Goal: Task Accomplishment & Management: Complete application form

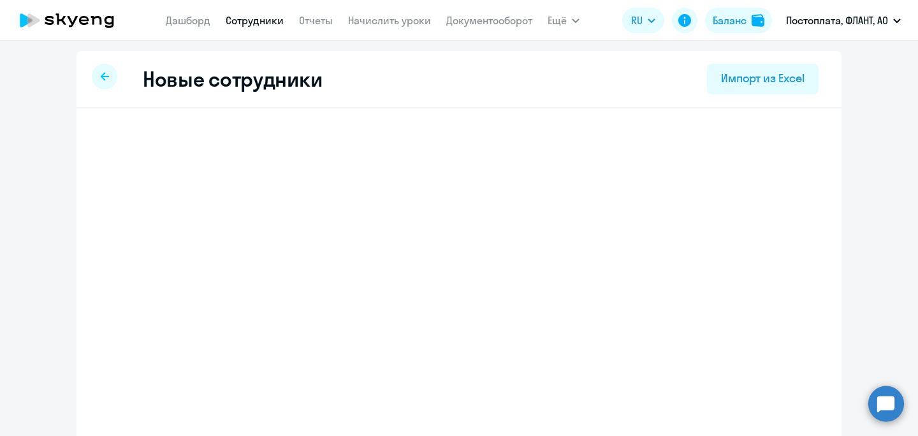
select select "english_adult_not_native_speaker"
select select "3"
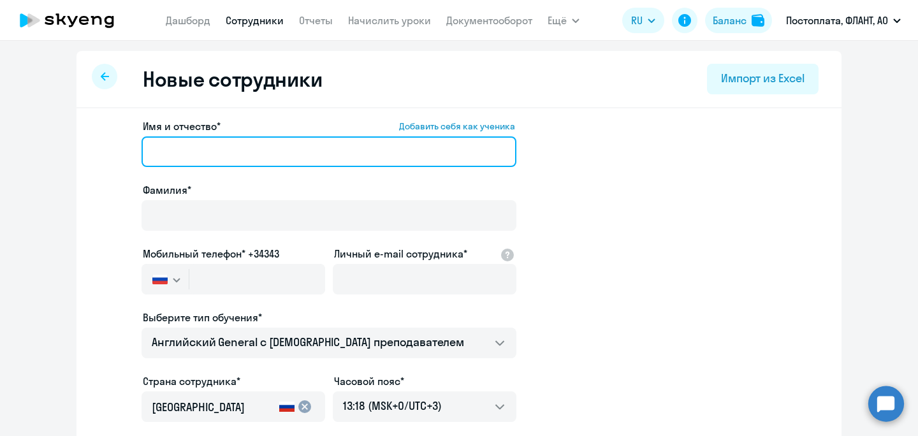
click at [236, 158] on input "Имя и отчество* Добавить себя как ученика" at bounding box center [329, 151] width 375 height 31
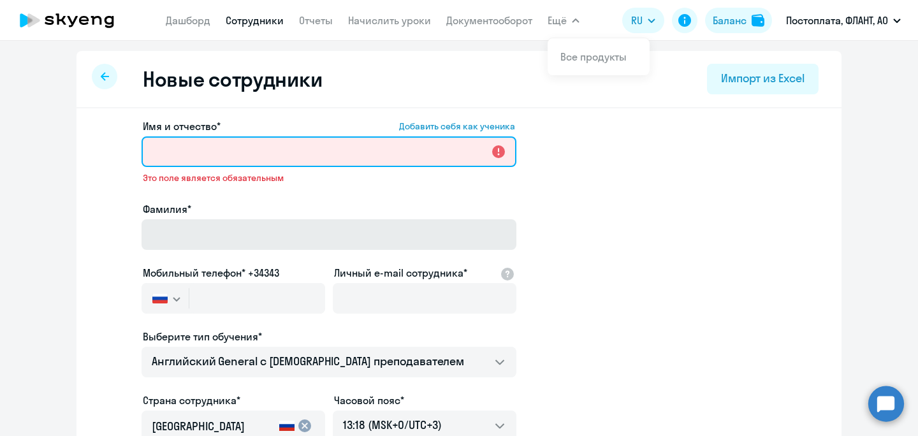
paste input "[EMAIL_ADDRESS][DOMAIN_NAME]"
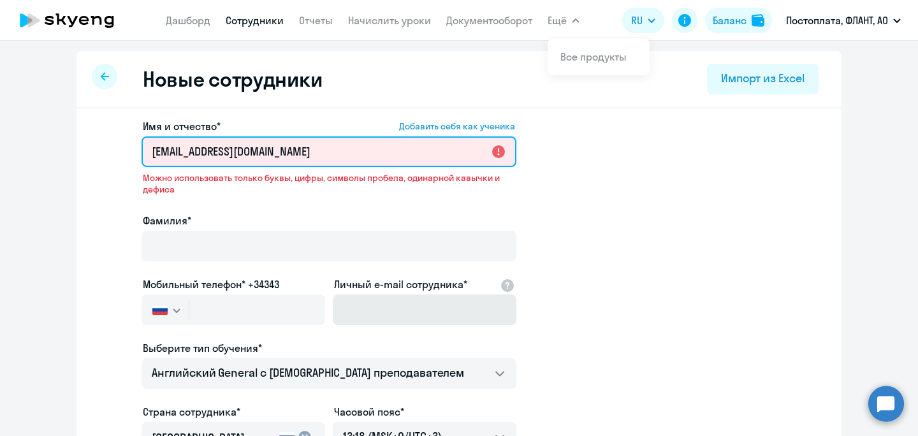
type input "[EMAIL_ADDRESS][DOMAIN_NAME]"
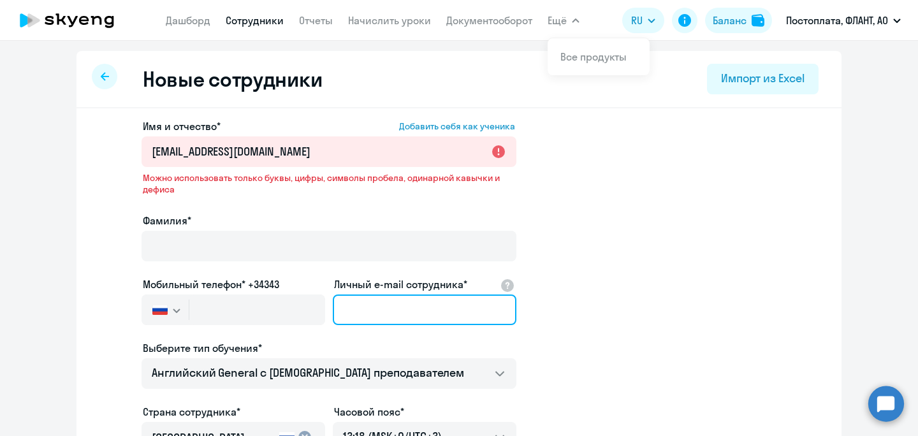
click at [365, 304] on input "Личный e-mail сотрудника*" at bounding box center [425, 310] width 184 height 31
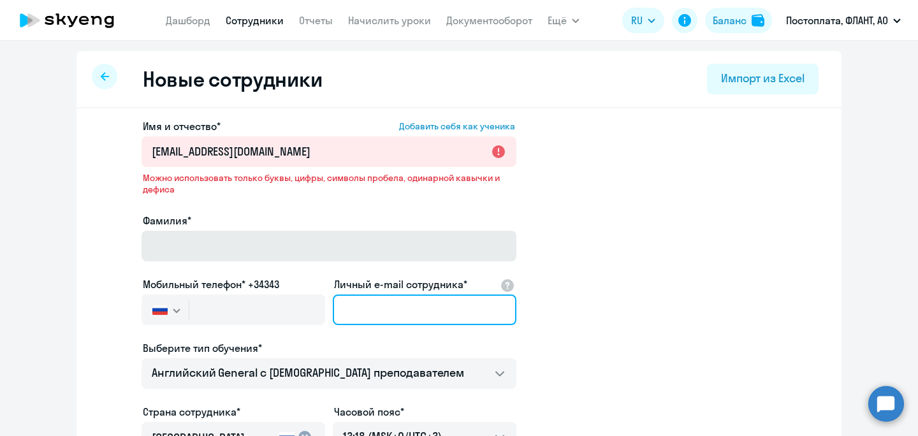
paste input "[EMAIL_ADDRESS][DOMAIN_NAME]"
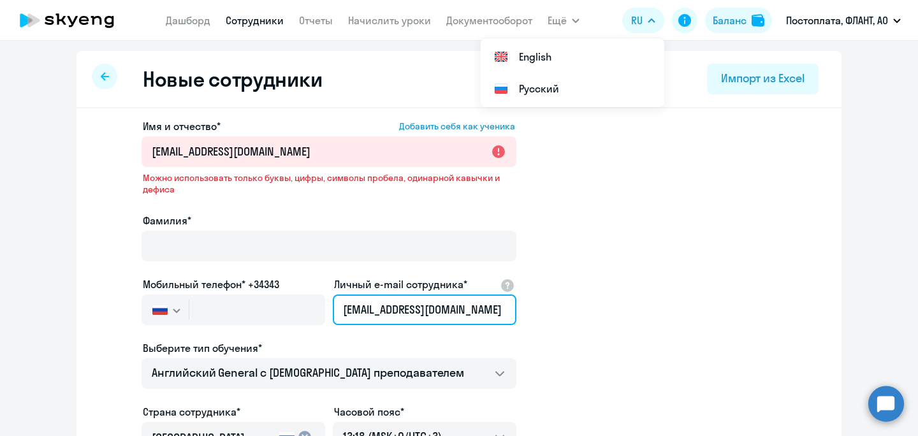
type input "[EMAIL_ADDRESS][DOMAIN_NAME]"
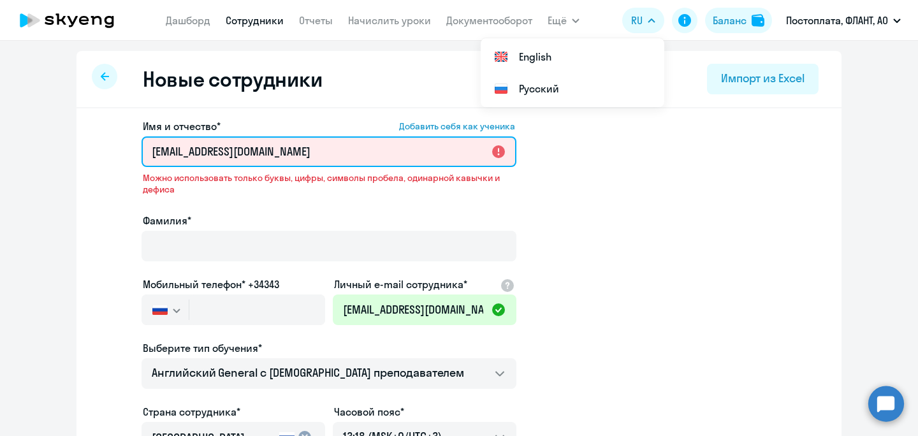
click at [256, 149] on input "[EMAIL_ADDRESS][DOMAIN_NAME]" at bounding box center [329, 151] width 375 height 31
paste input "[PERSON_NAME]"
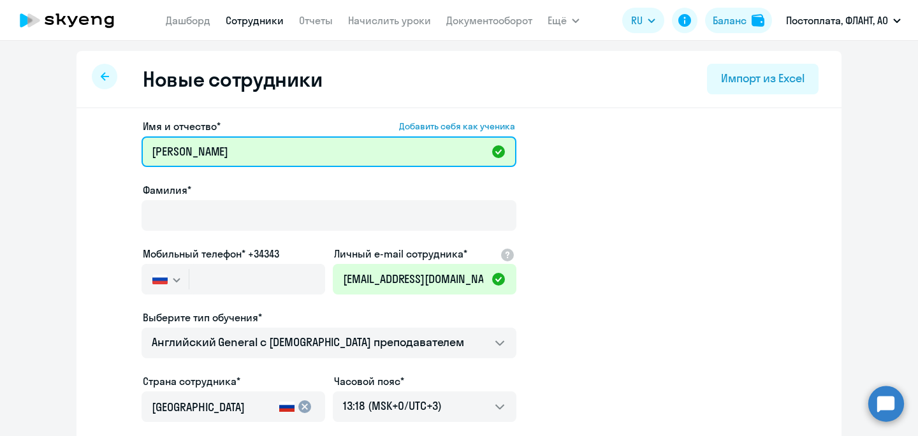
drag, startPoint x: 184, startPoint y: 152, endPoint x: 103, endPoint y: 143, distance: 81.5
click at [142, 143] on input "[PERSON_NAME]" at bounding box center [329, 151] width 375 height 31
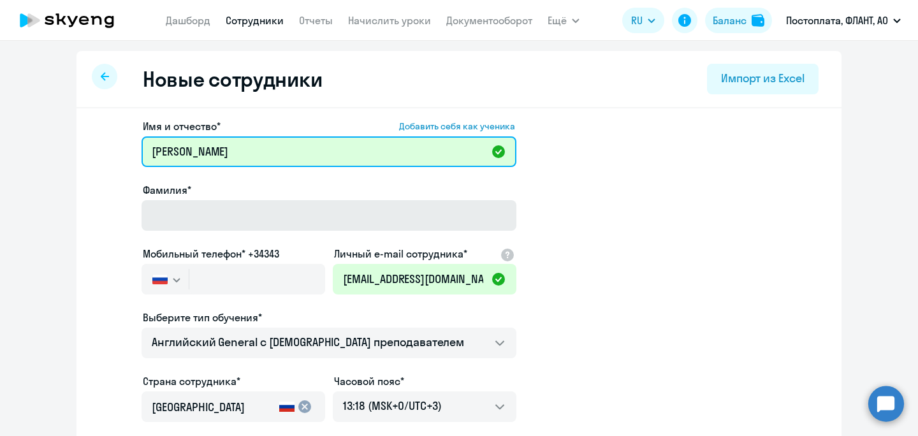
type input "[PERSON_NAME]"
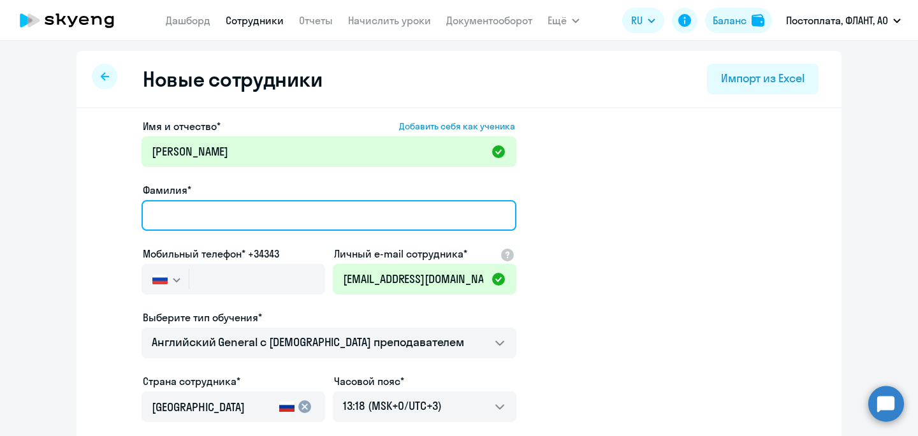
click at [186, 223] on input "Фамилия*" at bounding box center [329, 215] width 375 height 31
paste input "[PERSON_NAME]"
type input "[PERSON_NAME]"
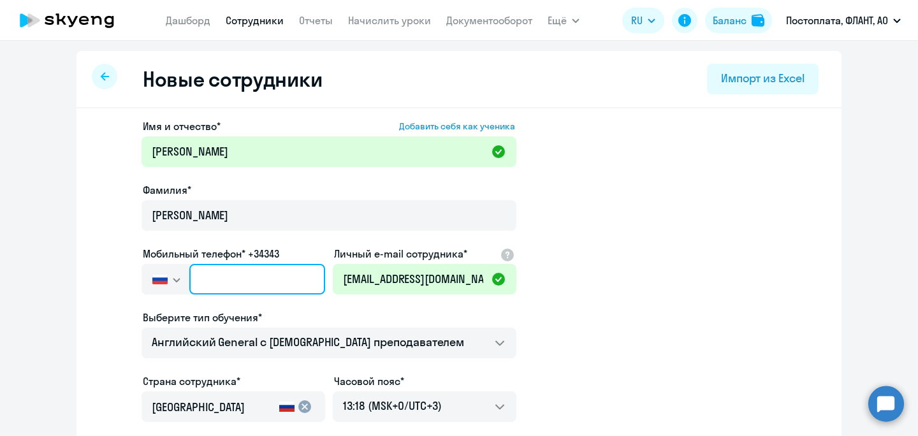
click at [227, 269] on input "text" at bounding box center [257, 279] width 136 height 31
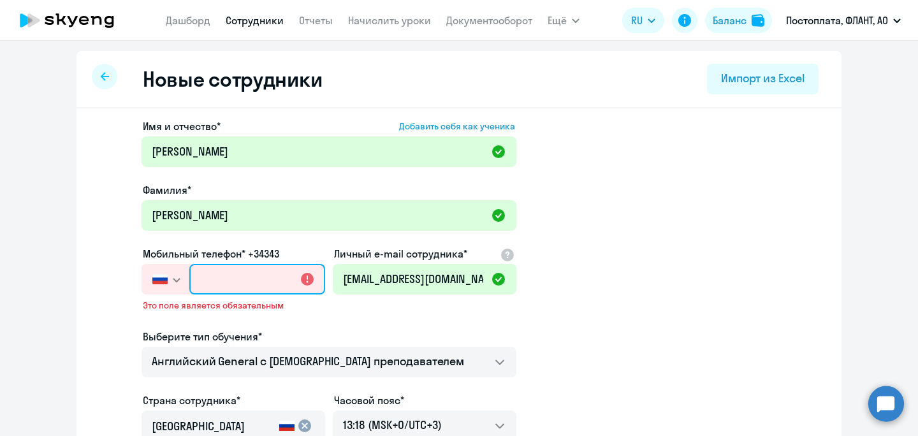
paste input "[PHONE_NUMBER]"
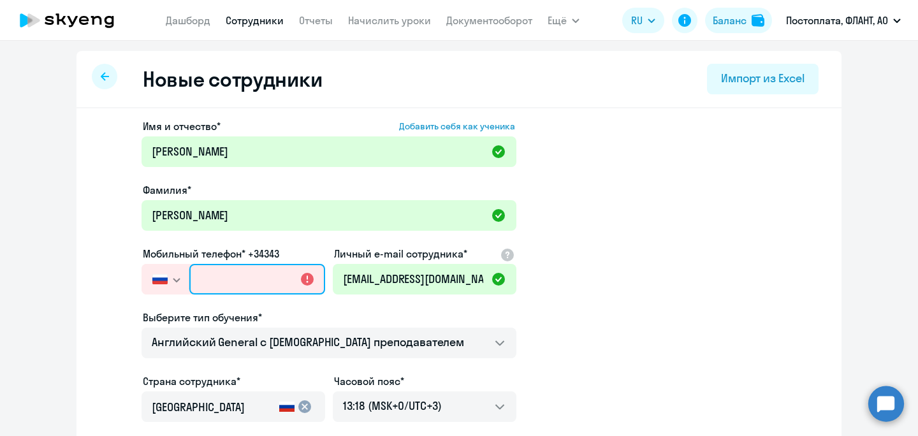
type input "[PHONE_NUMBER]"
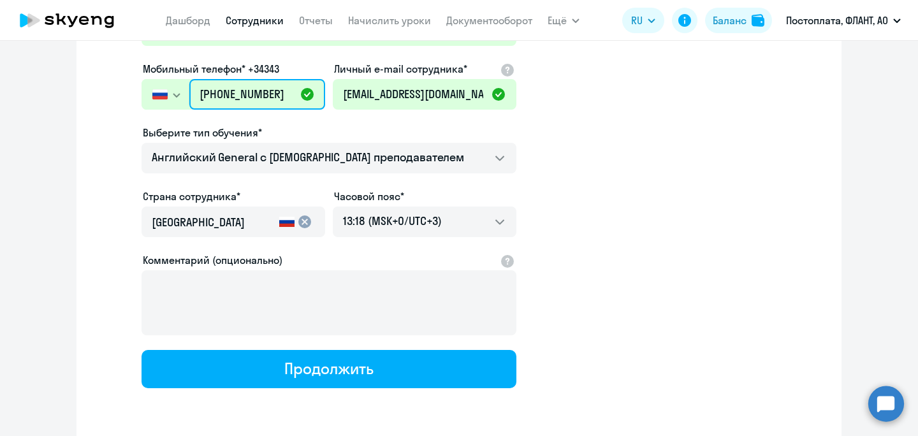
scroll to position [187, 0]
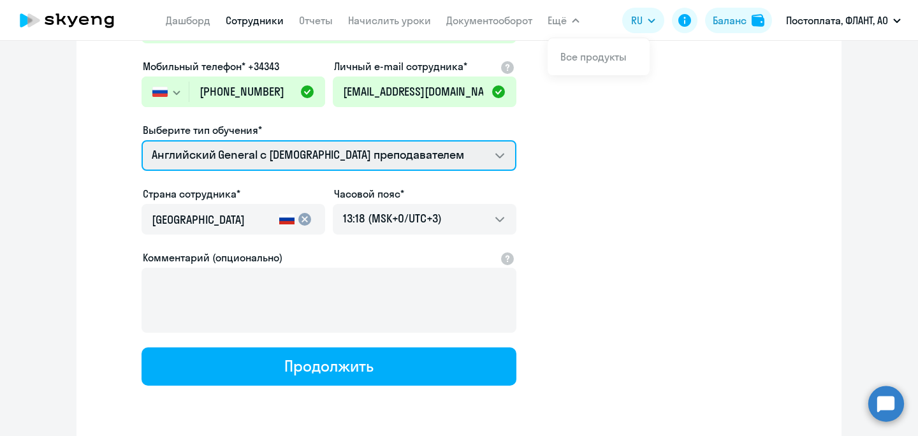
click option "Английский General с [DEMOGRAPHIC_DATA] преподавателем" at bounding box center [0, 0] width 0 height 0
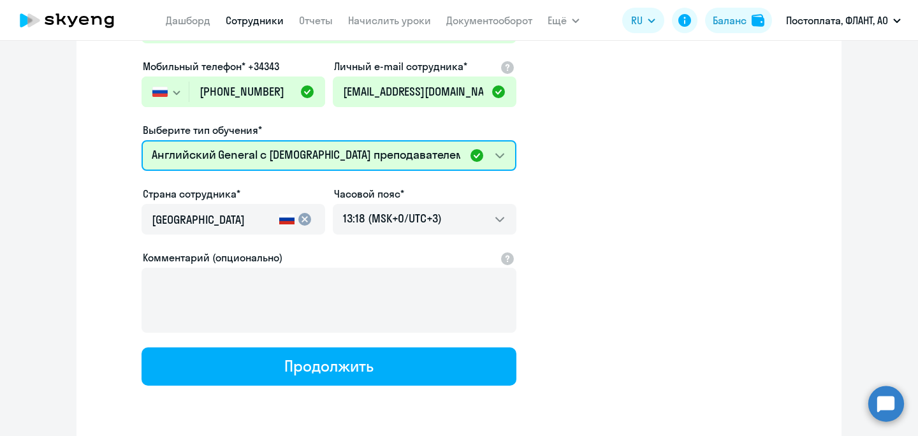
select select "english_adult_not_native_speaker_premium"
click option "Премиум английский с русскоговорящим преподавателем" at bounding box center [0, 0] width 0 height 0
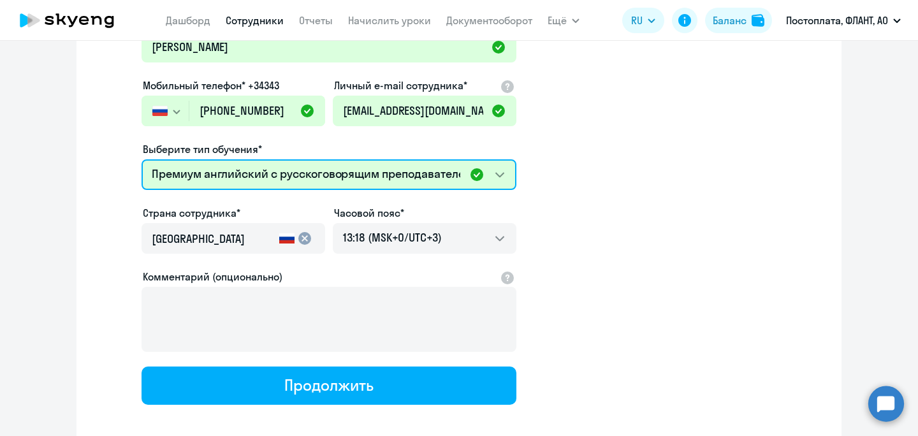
scroll to position [173, 0]
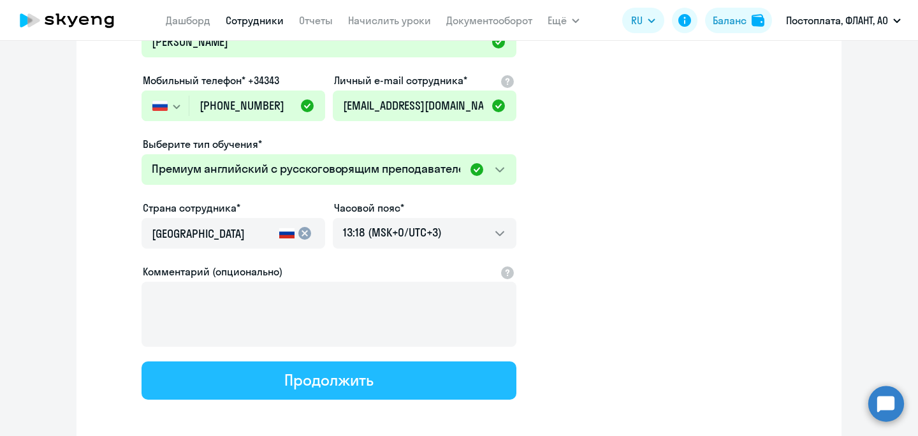
click at [305, 390] on button "Продолжить" at bounding box center [329, 381] width 375 height 38
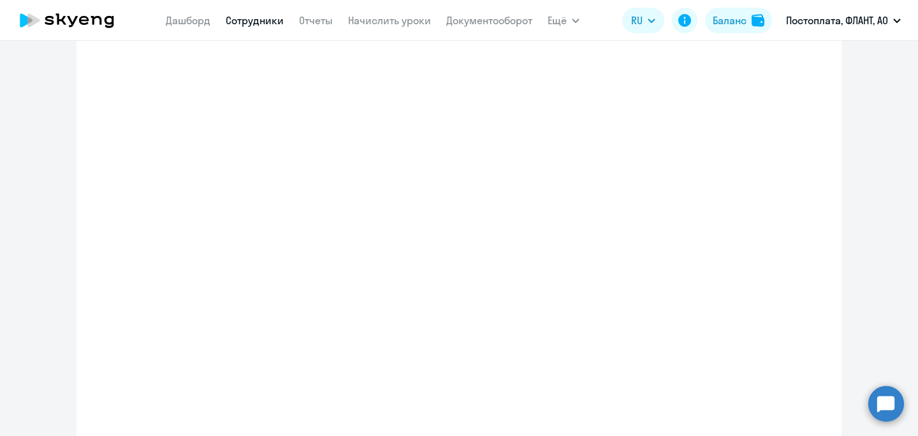
select select "english_adult_not_native_speaker_premium"
select select "3"
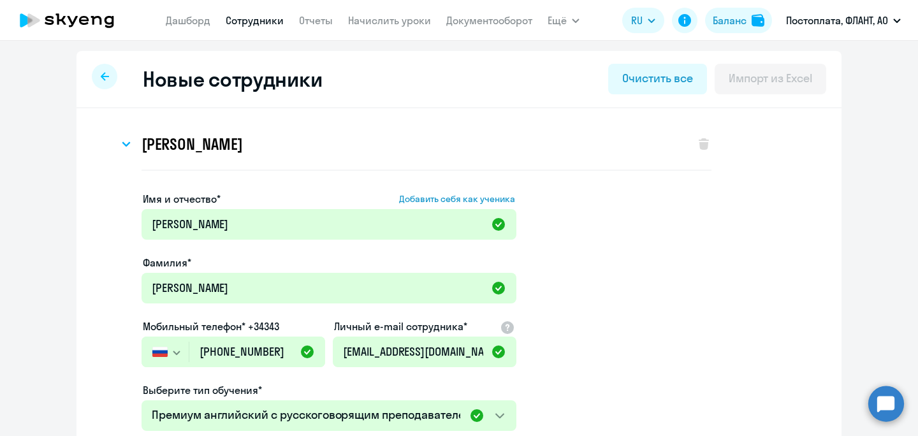
scroll to position [0, 0]
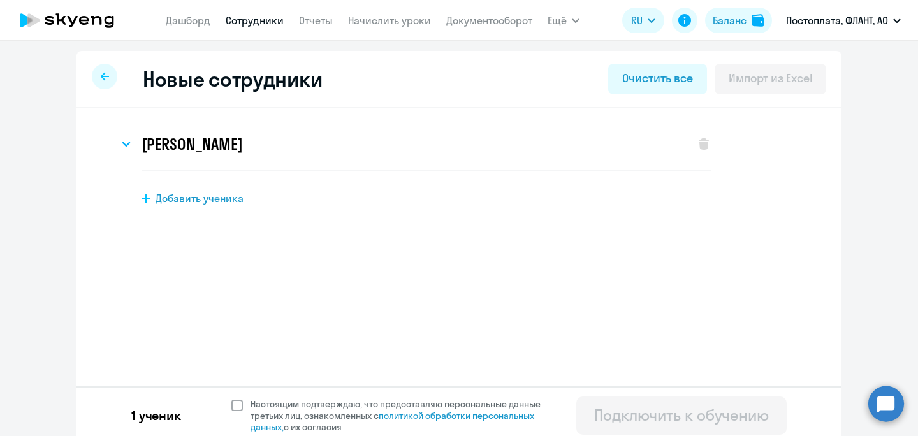
click at [240, 405] on span at bounding box center [236, 405] width 11 height 11
click at [231, 399] on input "Настоящим подтверждаю, что предоставляю персональные данные третьих лиц, ознако…" at bounding box center [231, 398] width 1 height 1
checkbox input "true"
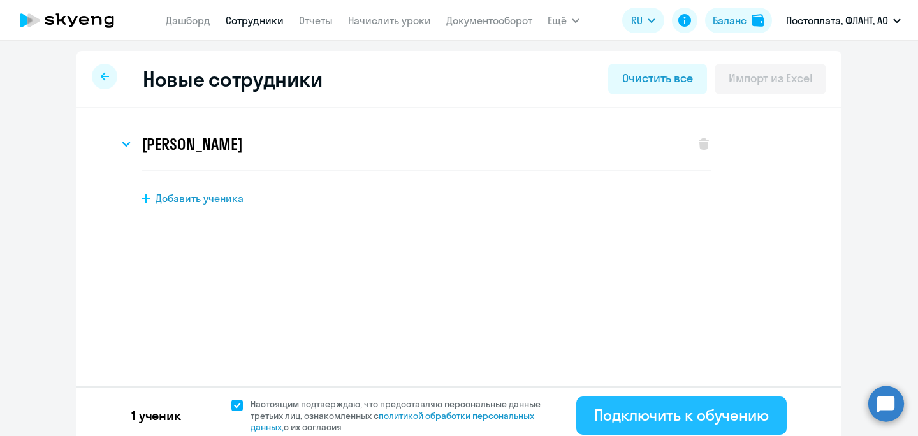
click at [645, 425] on div "Подключить к обучению" at bounding box center [681, 415] width 175 height 20
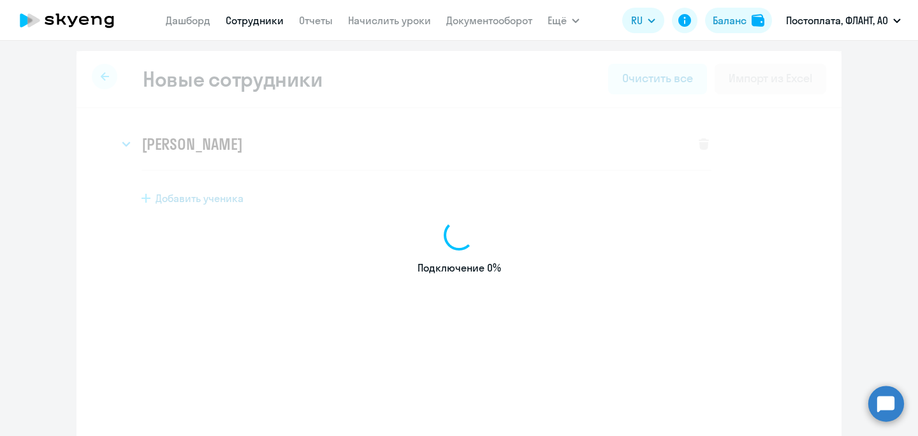
select select "english_adult_not_native_speaker"
select select "3"
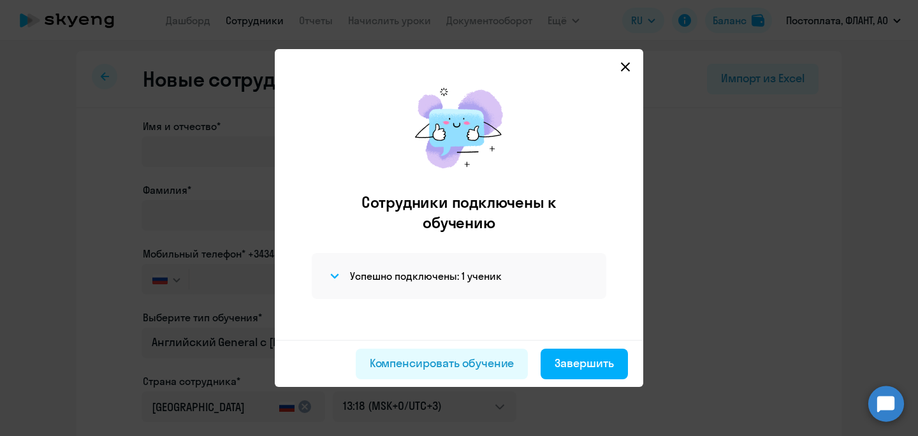
click at [565, 383] on div "Компенсировать обучение Завершить" at bounding box center [459, 363] width 369 height 47
drag, startPoint x: 573, startPoint y: 370, endPoint x: 564, endPoint y: 357, distance: 15.2
click at [573, 369] on div "Завершить" at bounding box center [584, 363] width 59 height 17
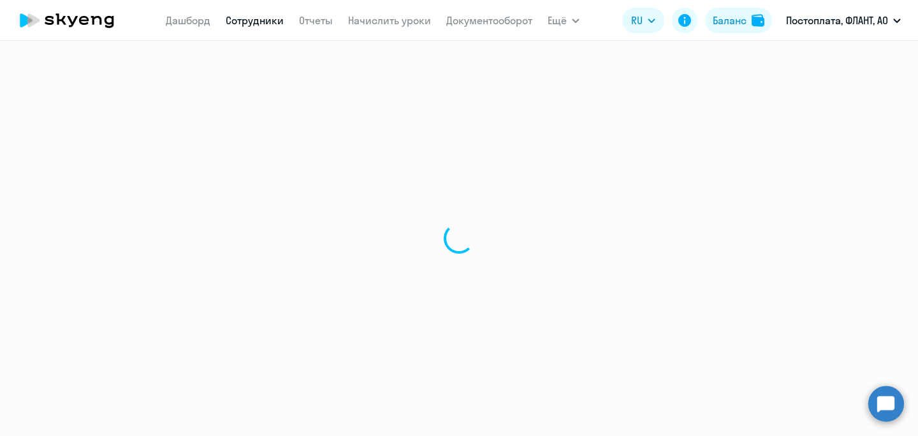
select select "30"
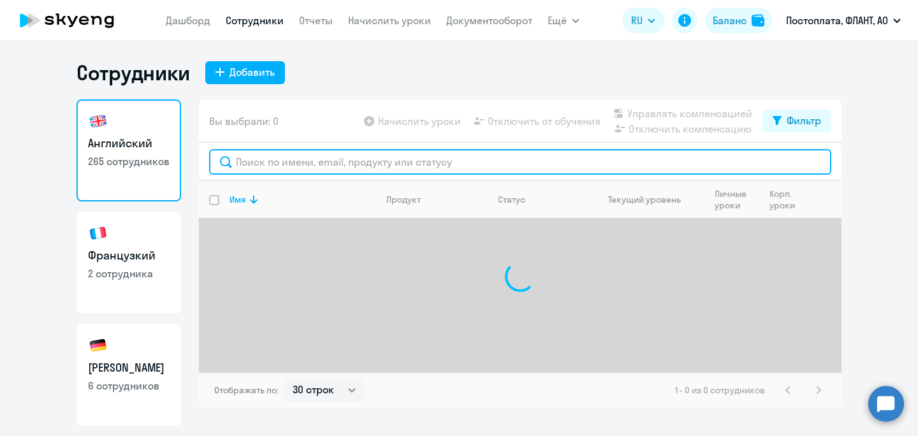
click at [275, 168] on input "text" at bounding box center [520, 162] width 622 height 26
type input "u"
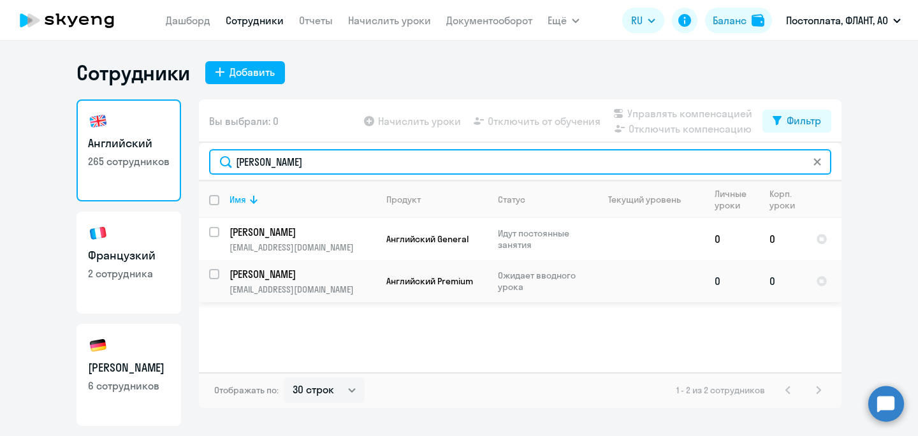
type input "[PERSON_NAME]"
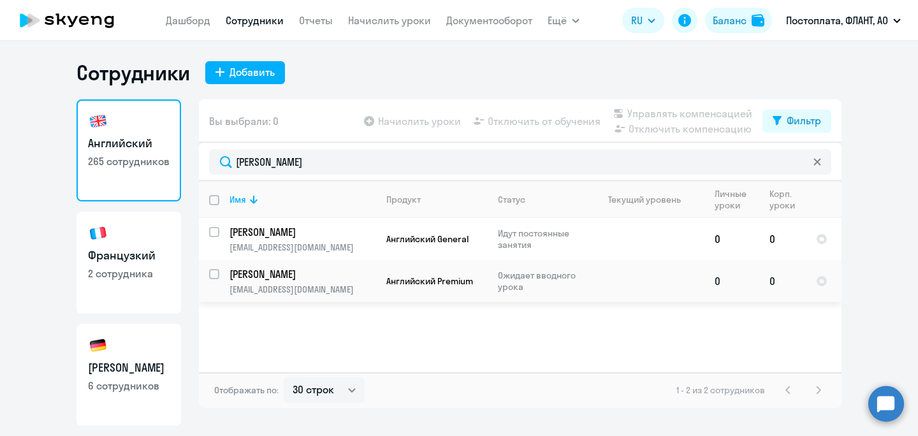
click at [214, 272] on input "select row 42676945" at bounding box center [222, 282] width 26 height 26
checkbox input "true"
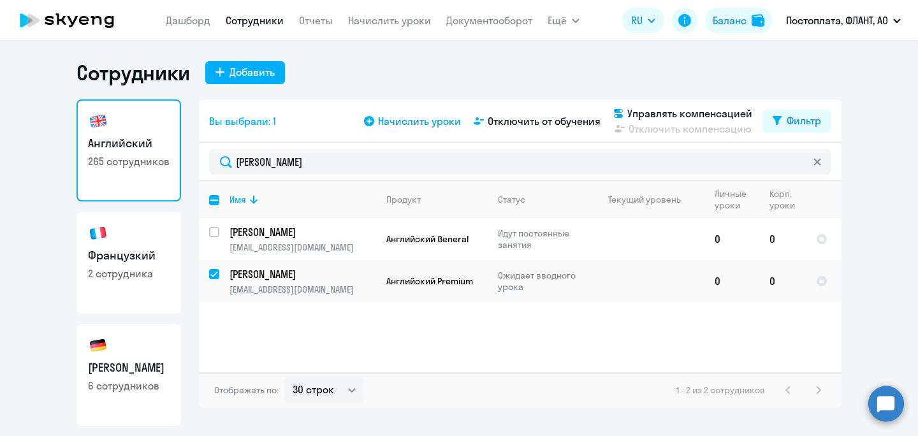
click at [409, 125] on span "Начислить уроки" at bounding box center [419, 121] width 83 height 15
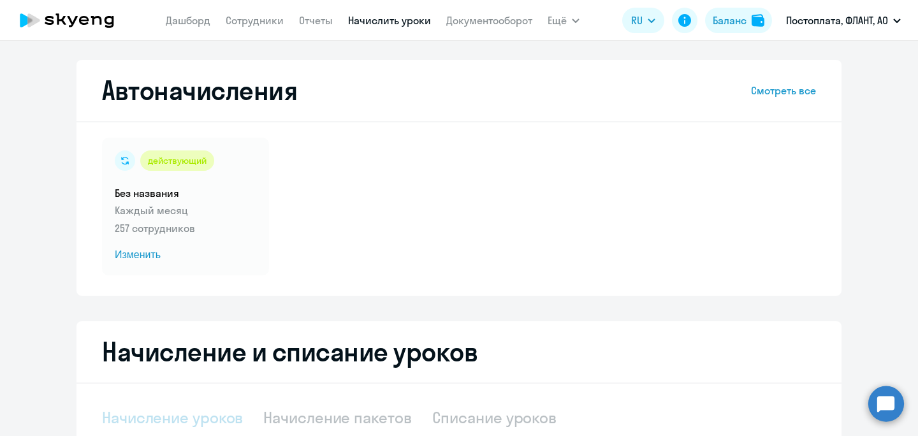
select select "10"
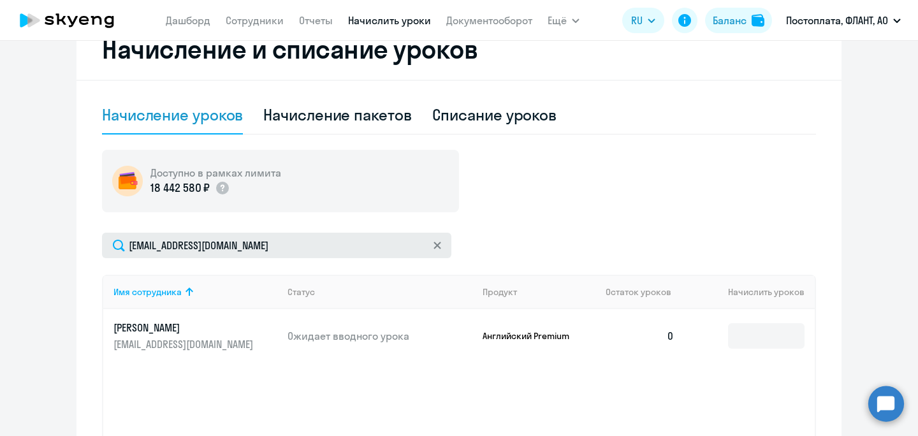
scroll to position [440, 0]
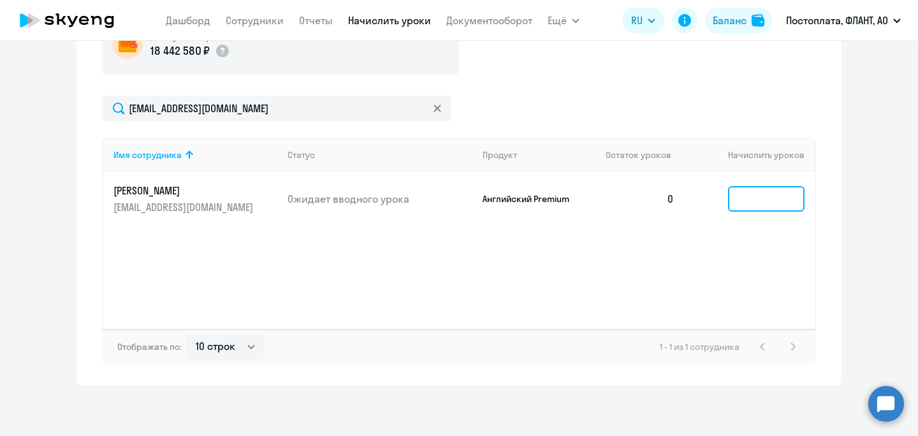
click at [750, 195] on input at bounding box center [766, 199] width 77 height 26
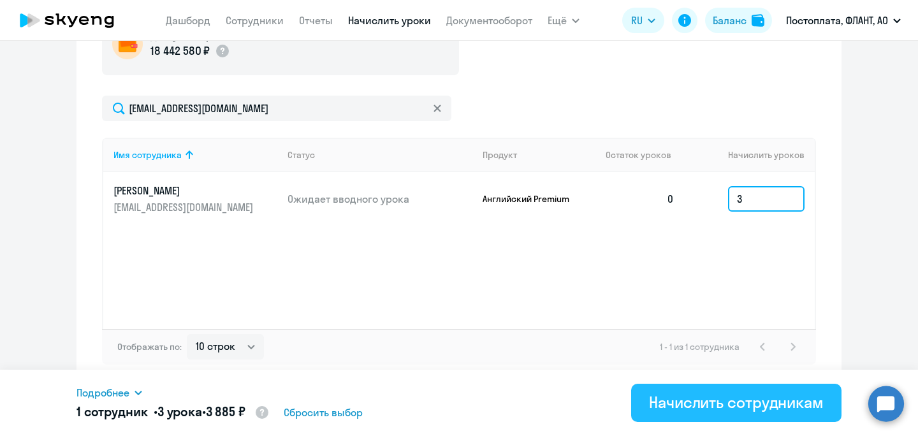
type input "3"
click at [715, 407] on div "Начислить сотрудникам" at bounding box center [736, 402] width 175 height 20
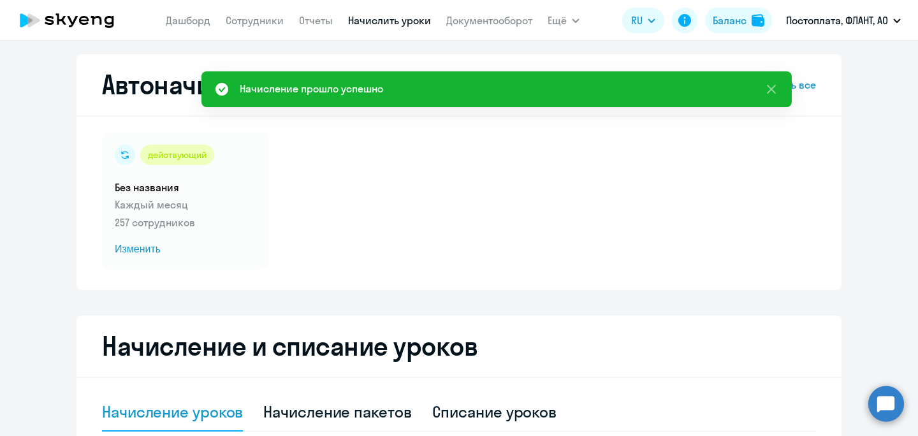
scroll to position [0, 0]
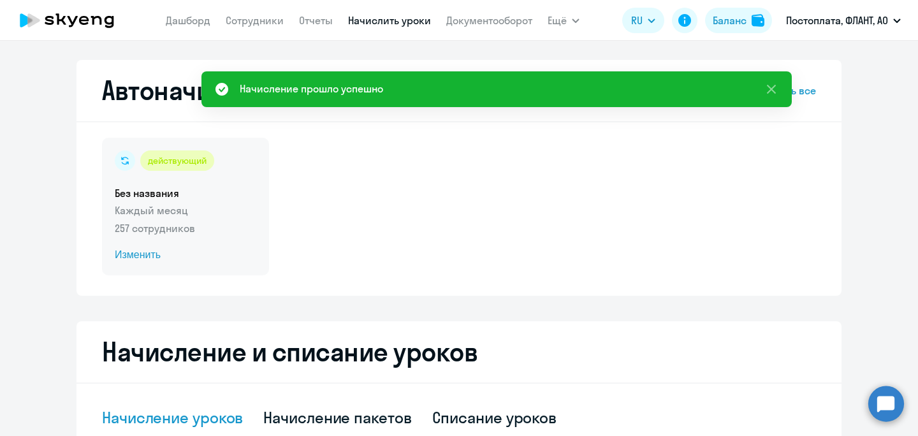
click at [164, 191] on h5 "Без названия" at bounding box center [186, 193] width 142 height 14
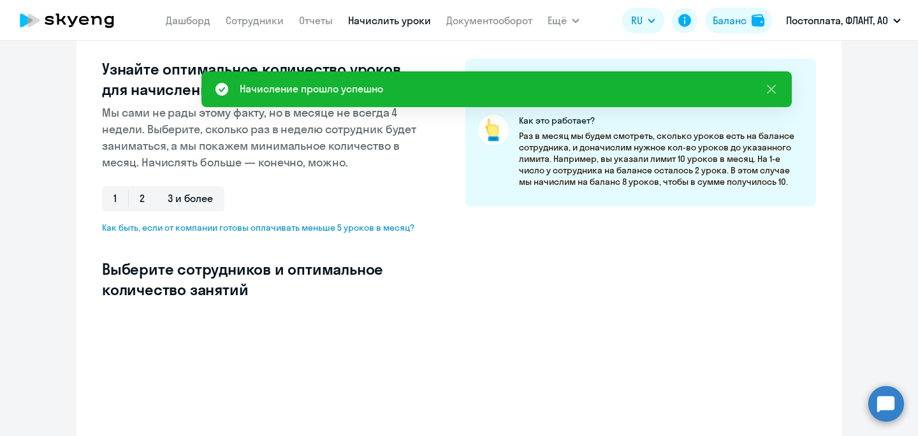
select select "10"
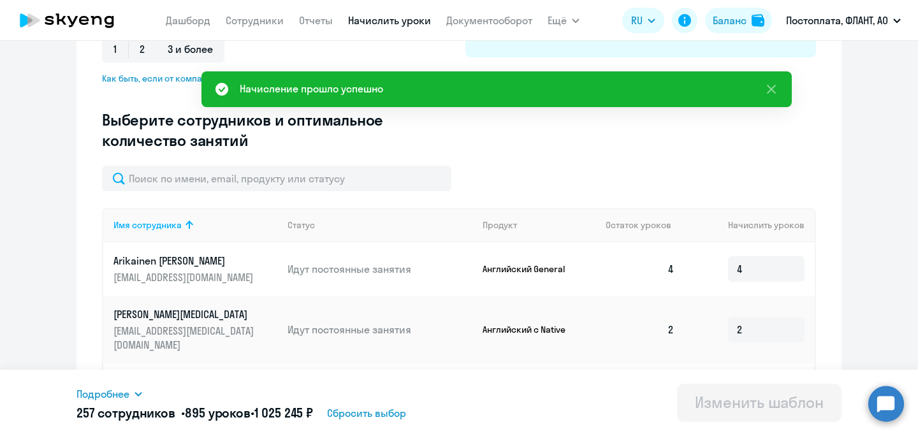
scroll to position [307, 0]
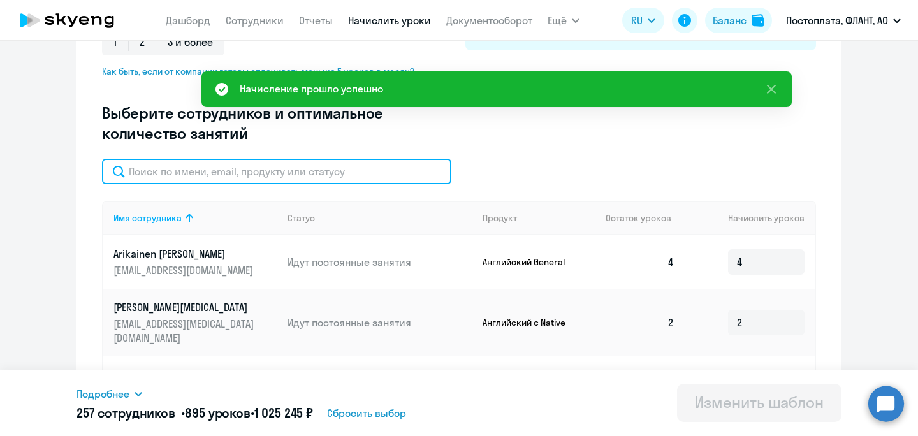
click at [204, 172] on input "text" at bounding box center [276, 172] width 349 height 26
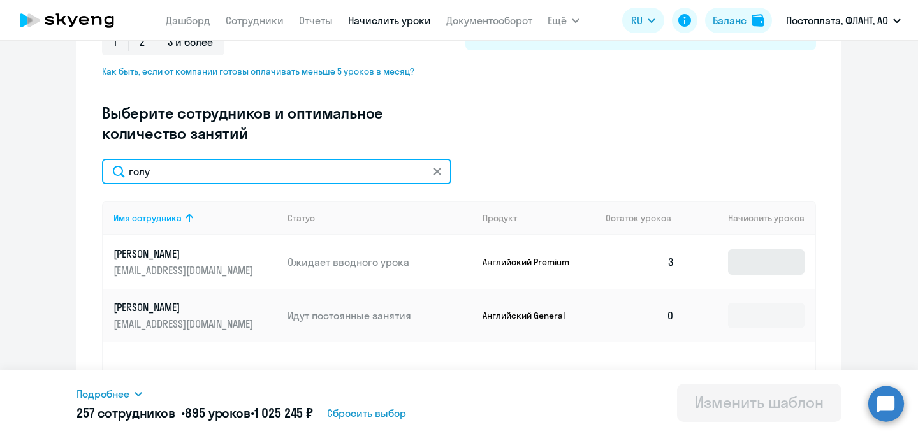
type input "голу"
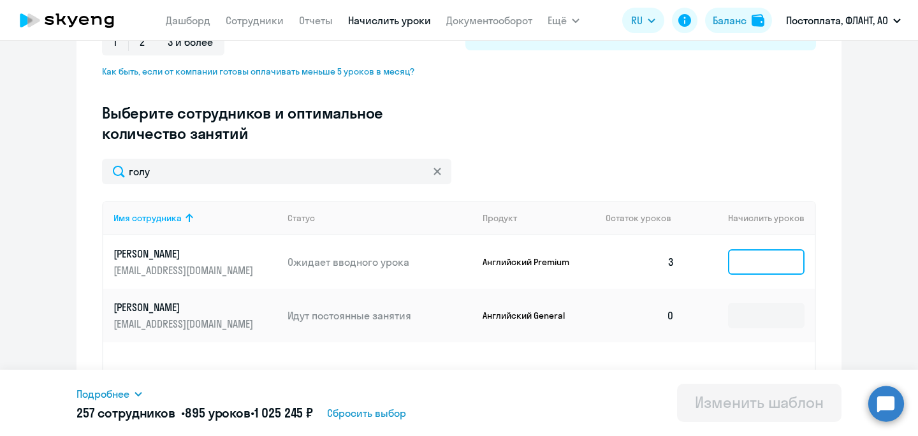
click at [775, 262] on input at bounding box center [766, 262] width 77 height 26
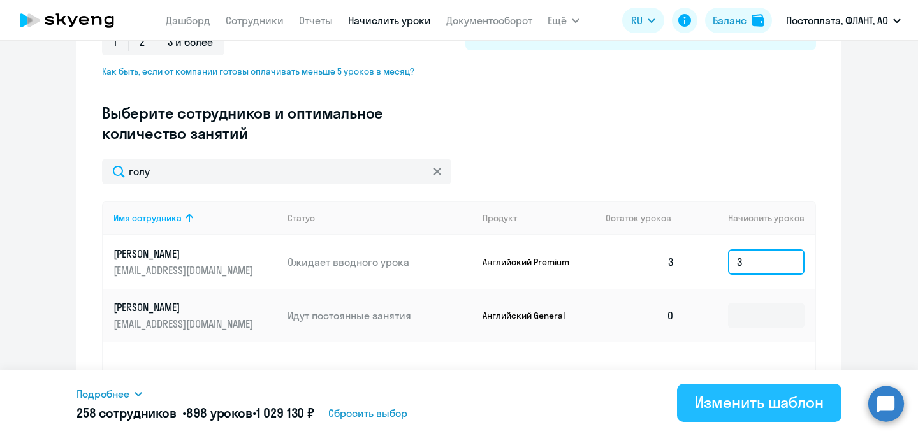
type input "3"
click at [750, 396] on div "Изменить шаблон" at bounding box center [759, 402] width 129 height 20
